Goal: Navigation & Orientation: Understand site structure

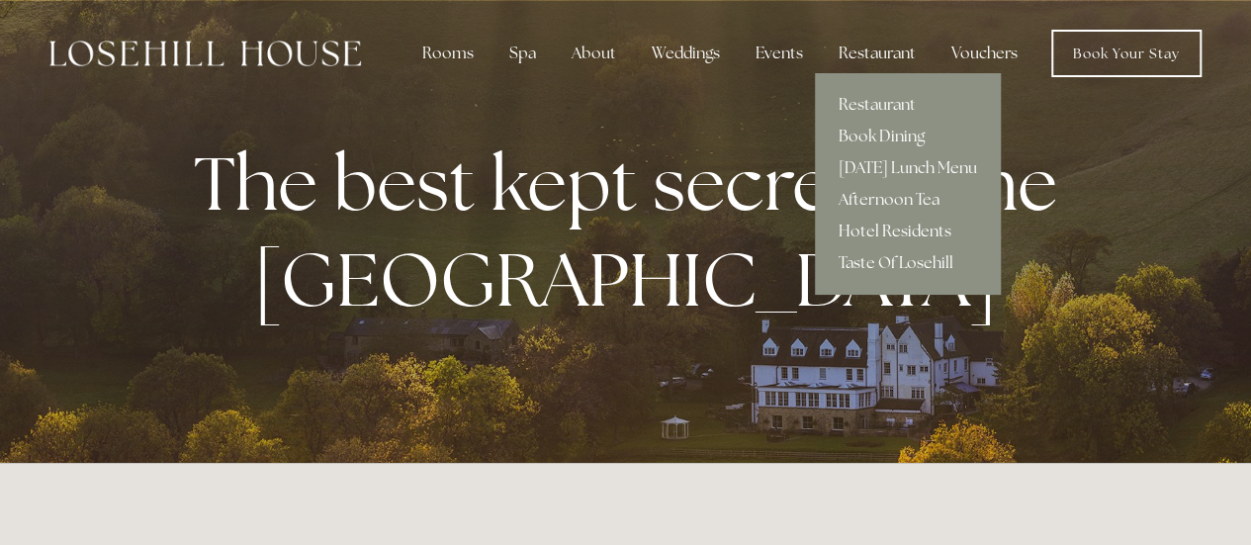
click at [872, 227] on link "Hotel Residents" at bounding box center [908, 232] width 186 height 32
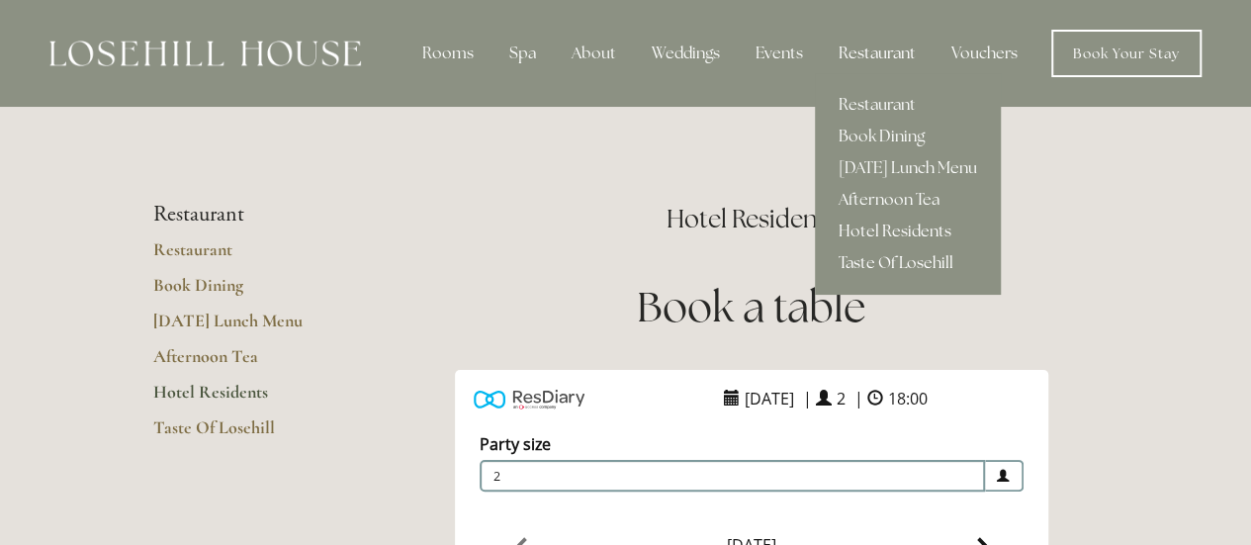
click at [875, 256] on link "Taste Of Losehill" at bounding box center [908, 263] width 186 height 32
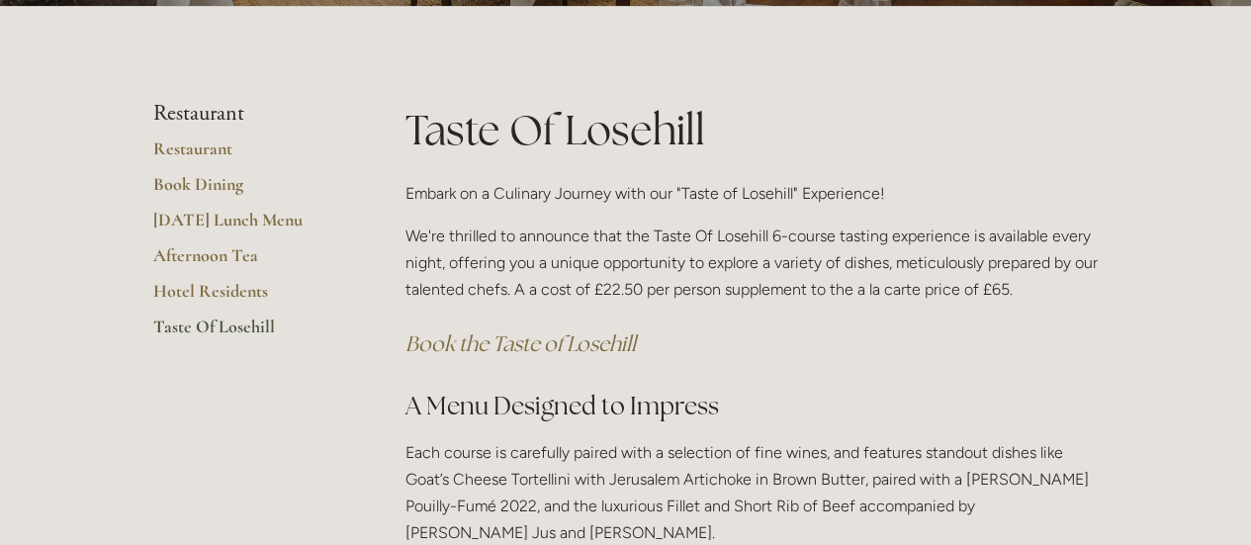
scroll to position [298, 0]
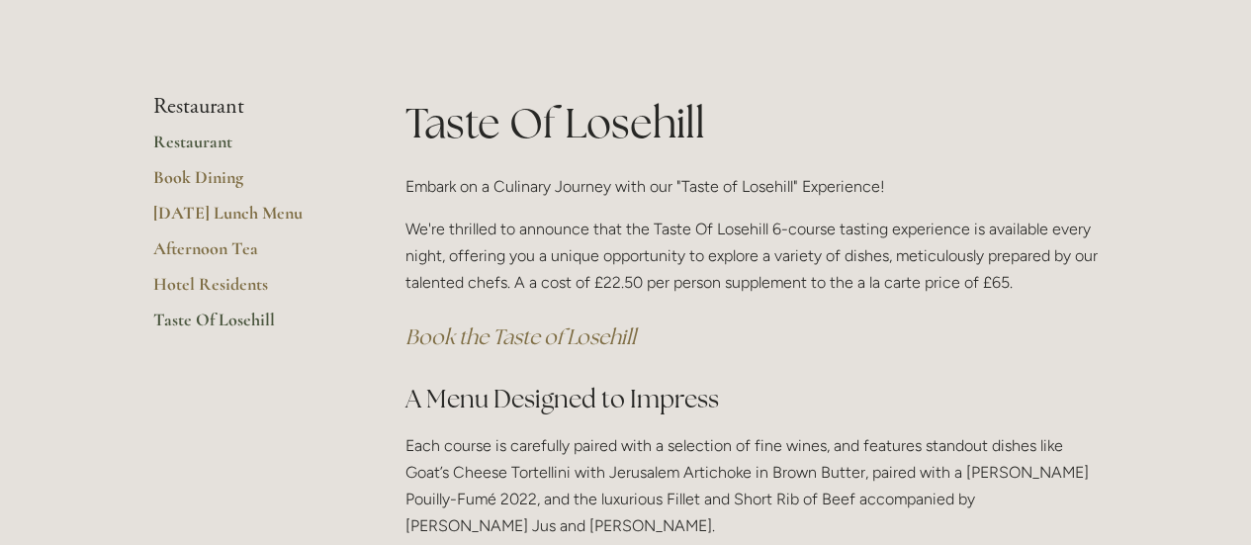
click at [185, 144] on link "Restaurant" at bounding box center [247, 149] width 189 height 36
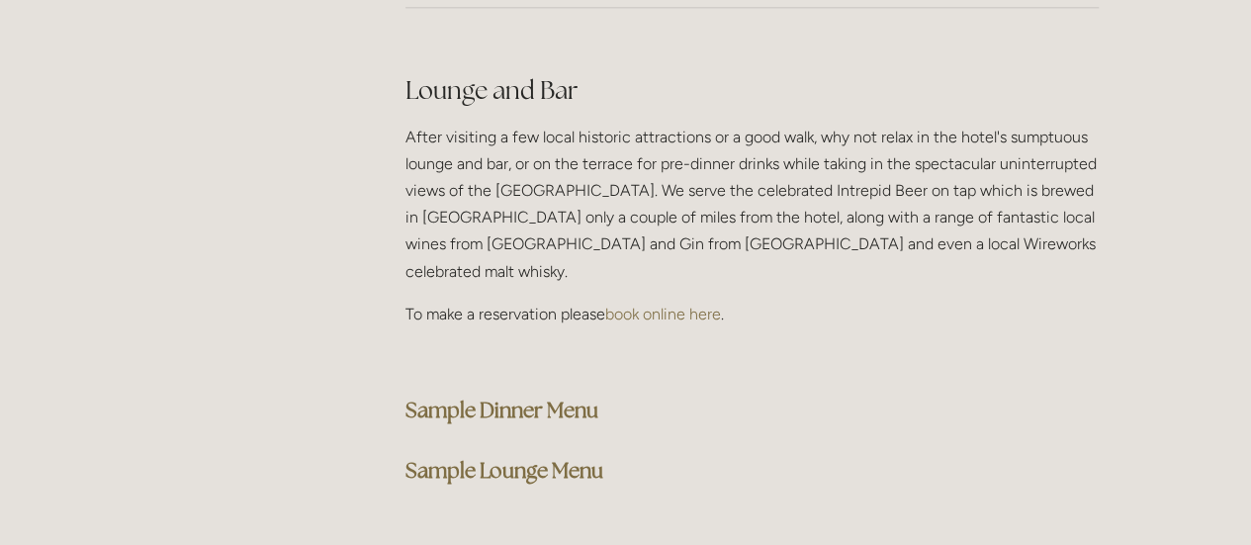
scroll to position [4913, 0]
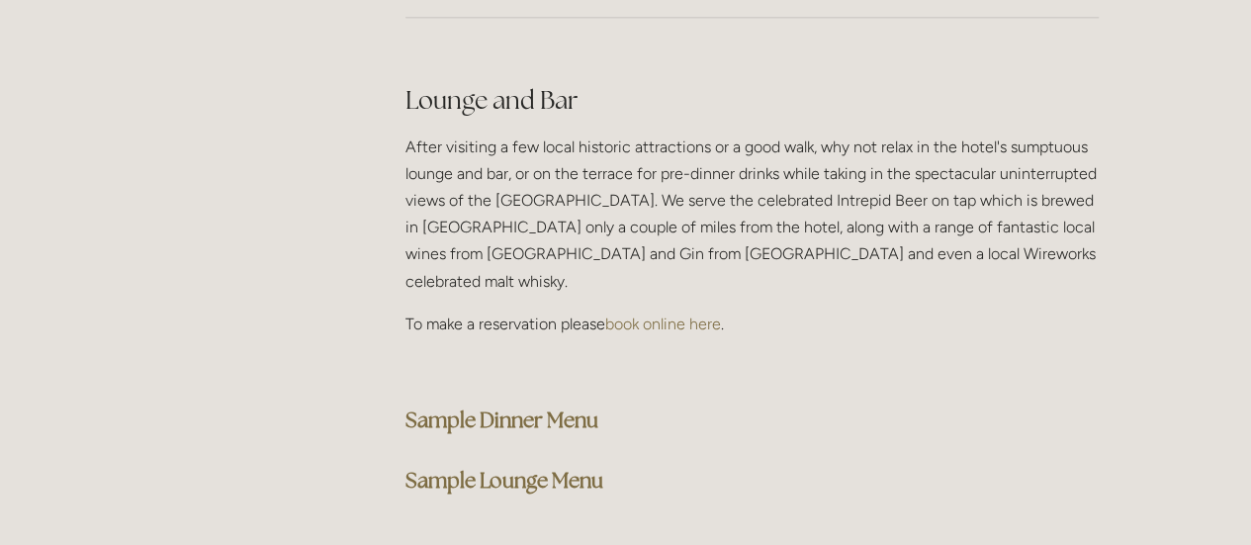
click at [494, 407] on strong "Sample Dinner Menu" at bounding box center [502, 420] width 193 height 27
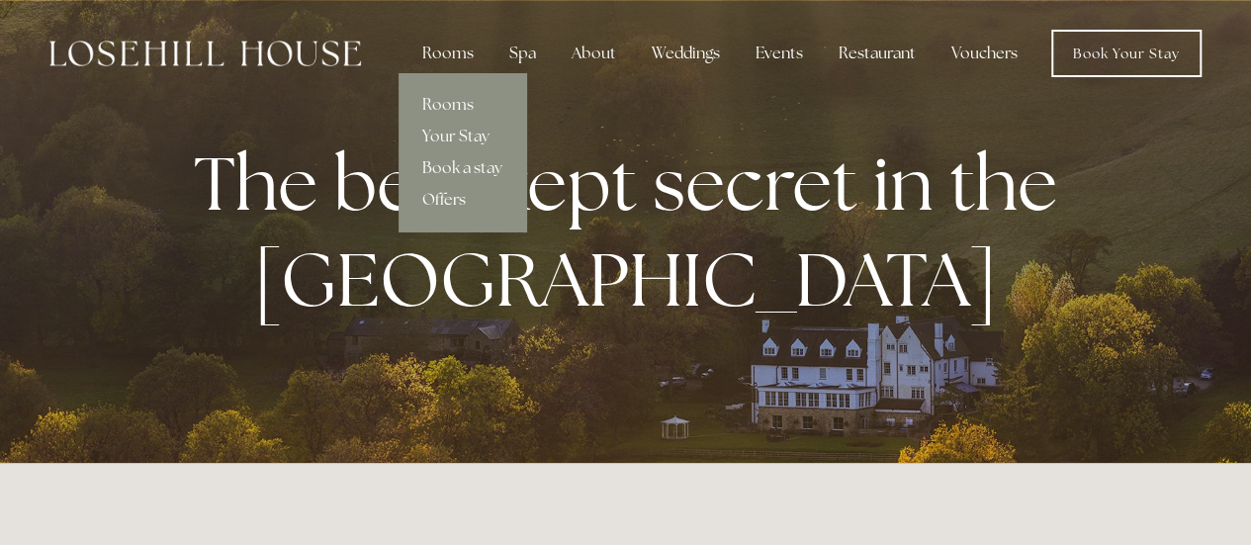
click at [448, 196] on link "Offers" at bounding box center [463, 200] width 128 height 32
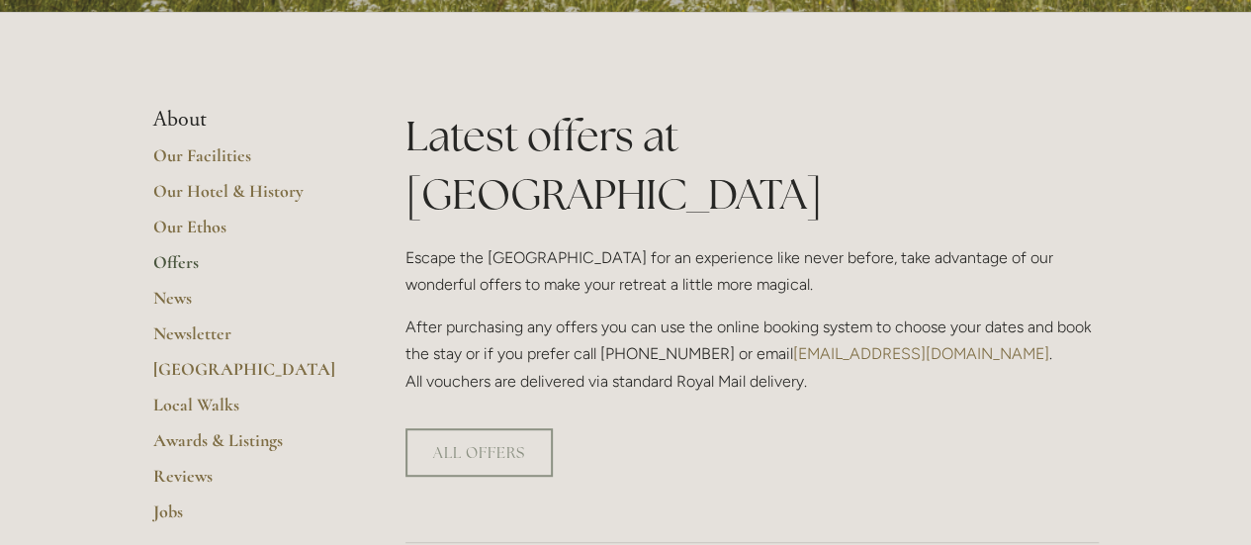
scroll to position [392, 0]
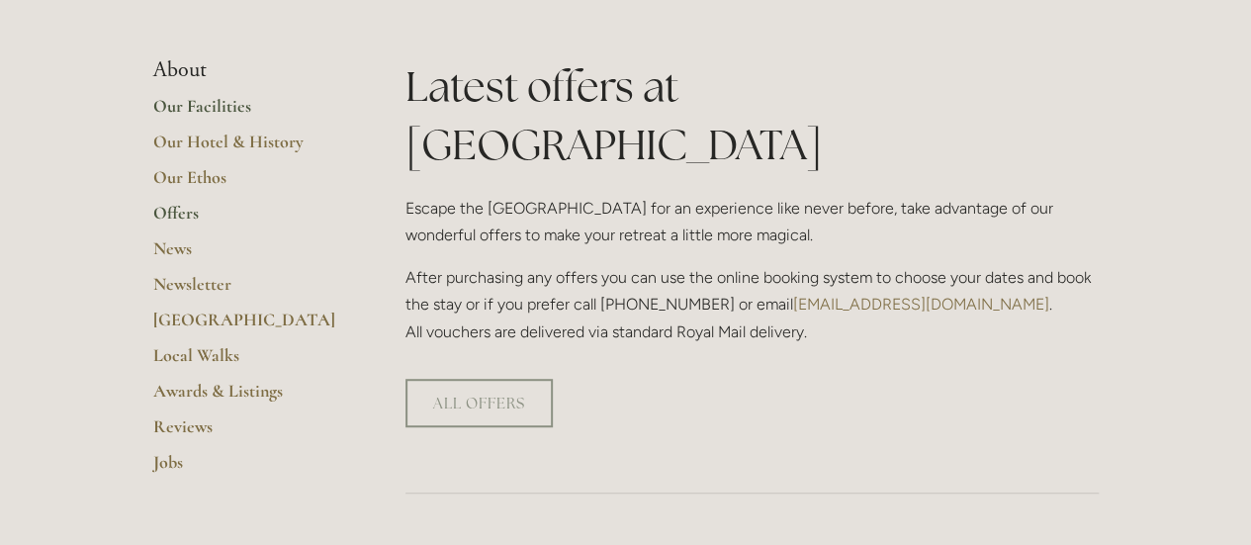
click at [212, 104] on link "Our Facilities" at bounding box center [247, 113] width 189 height 36
